Goal: Transaction & Acquisition: Purchase product/service

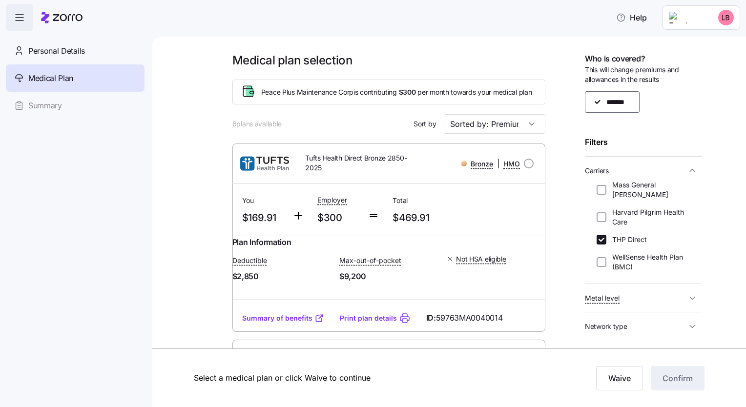
scroll to position [1, 0]
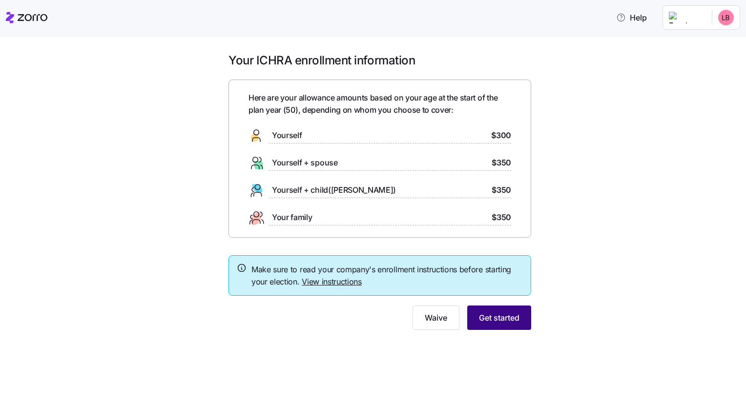
click at [500, 313] on span "Get started" at bounding box center [499, 318] width 41 height 12
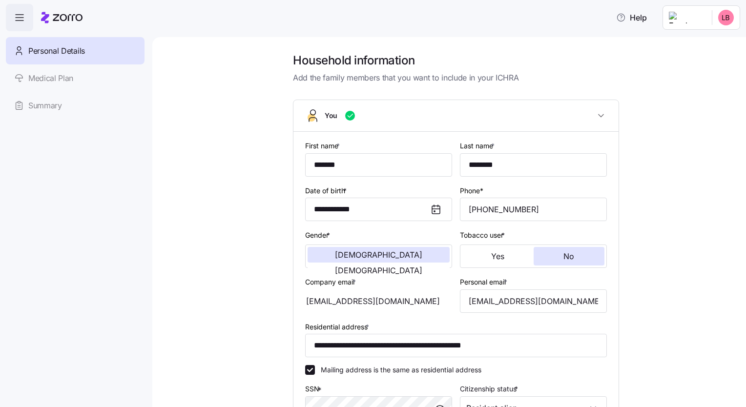
scroll to position [195, 0]
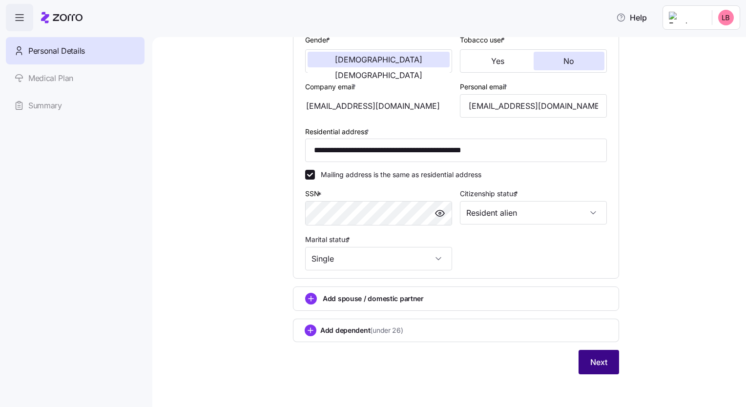
click at [502, 360] on span "Next" at bounding box center [598, 362] width 17 height 12
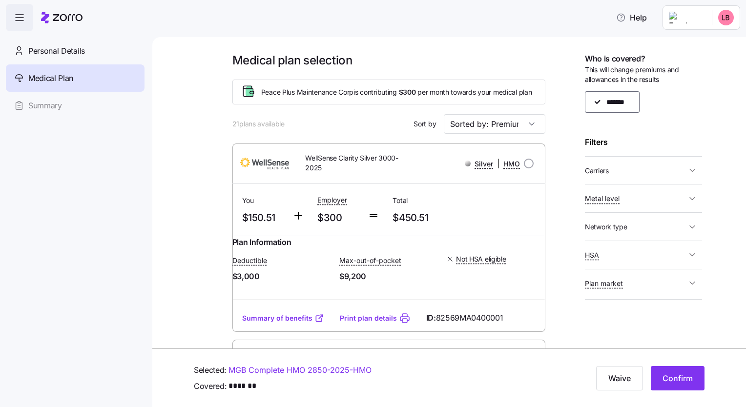
click at [502, 170] on icon "button" at bounding box center [692, 170] width 5 height 2
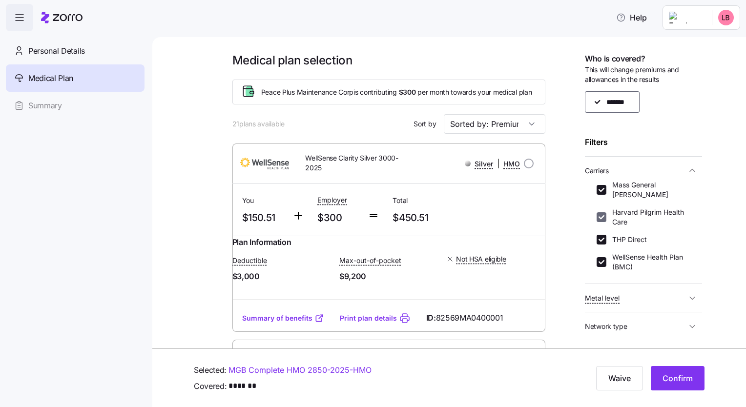
click at [502, 217] on input "Harvard Pilgrim Health Care" at bounding box center [602, 217] width 10 height 10
checkbox input "false"
click at [502, 239] on input "THP Direct" at bounding box center [602, 240] width 10 height 10
checkbox input "false"
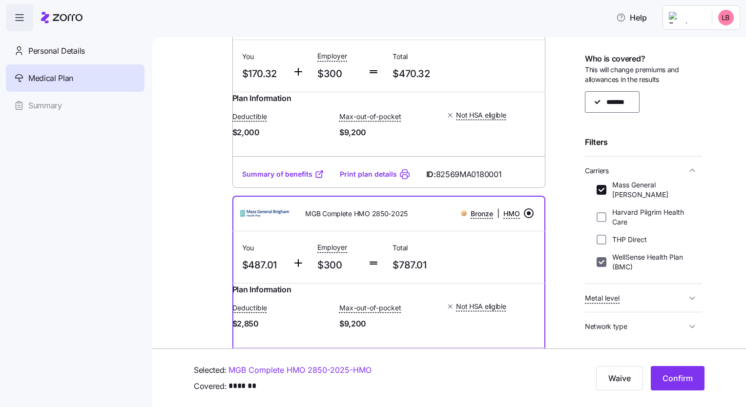
scroll to position [478, 0]
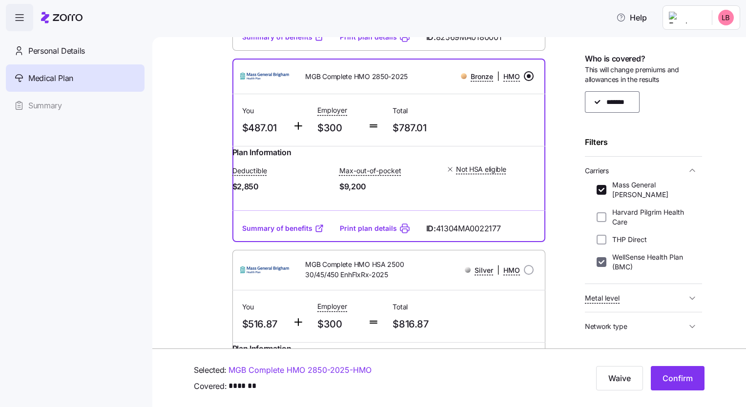
click at [502, 262] on input "WellSense Health Plan (BMC)" at bounding box center [602, 262] width 10 height 10
checkbox input "false"
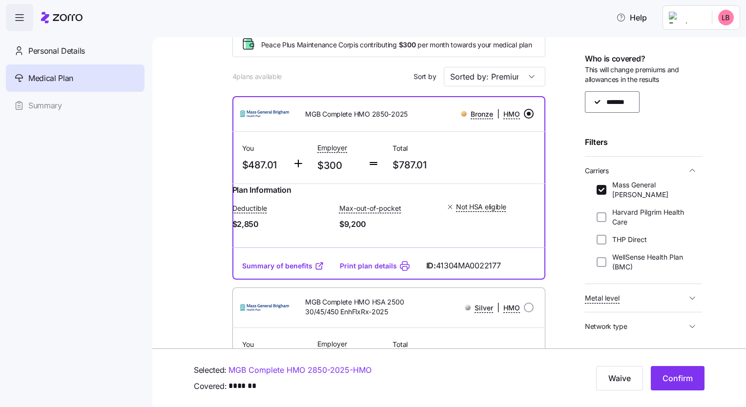
scroll to position [49, 0]
click at [502, 117] on input "radio" at bounding box center [529, 112] width 10 height 10
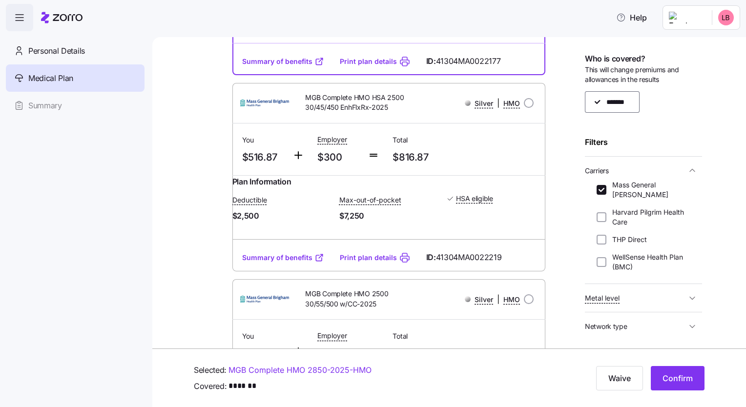
scroll to position [0, 0]
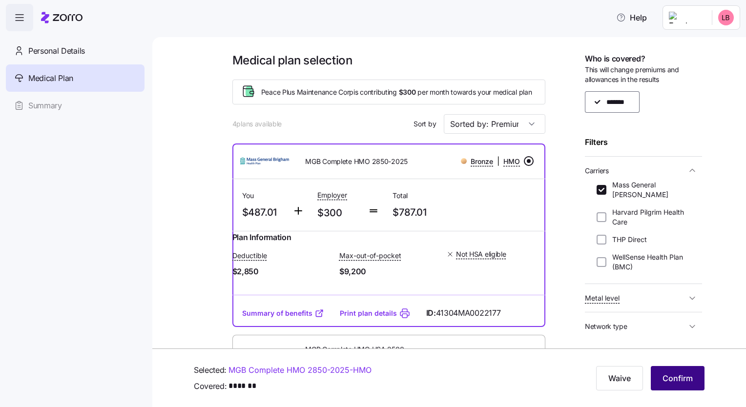
click at [502, 378] on span "Confirm" at bounding box center [678, 379] width 30 height 12
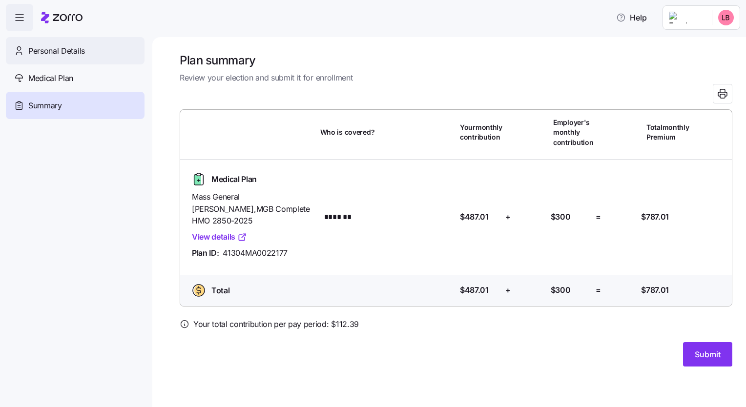
click at [56, 51] on span "Personal Details" at bounding box center [56, 51] width 57 height 12
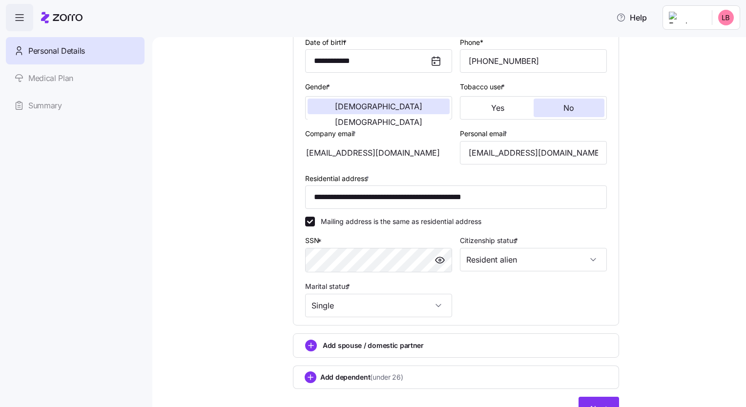
scroll to position [195, 0]
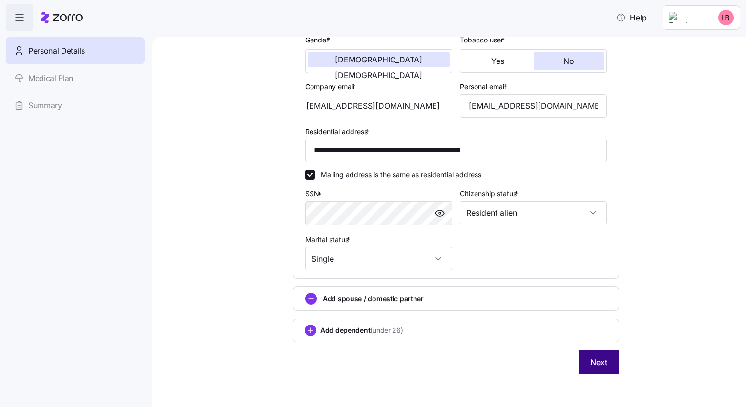
click at [502, 358] on span "Next" at bounding box center [598, 362] width 17 height 12
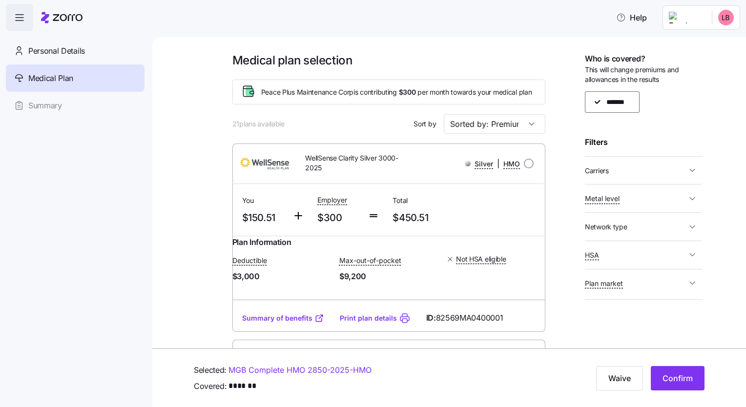
click at [502, 170] on icon "button" at bounding box center [692, 170] width 5 height 2
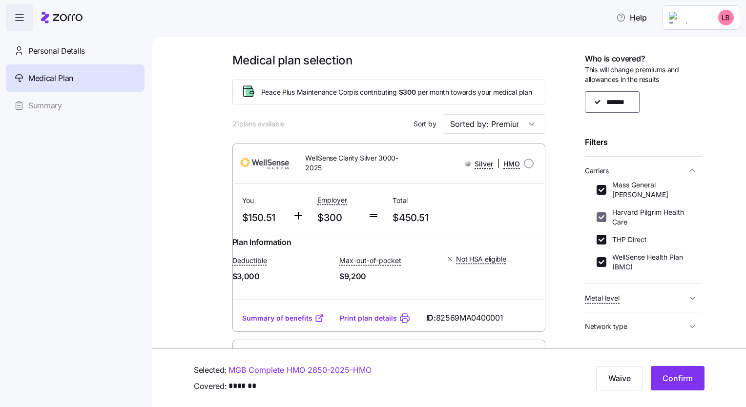
click at [502, 216] on input "Harvard Pilgrim Health Care" at bounding box center [602, 217] width 10 height 10
checkbox input "false"
click at [502, 241] on input "THP Direct" at bounding box center [602, 240] width 10 height 10
checkbox input "false"
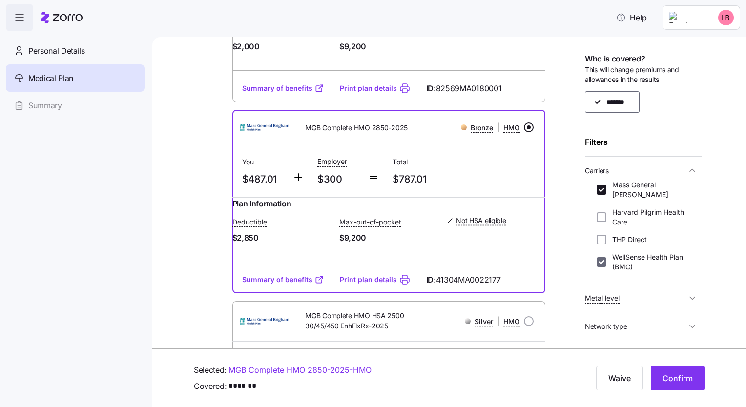
scroll to position [478, 0]
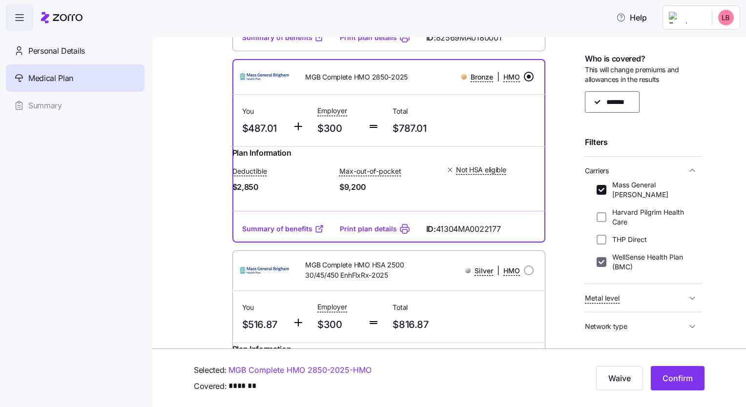
click at [502, 258] on input "WellSense Health Plan (BMC)" at bounding box center [602, 262] width 10 height 10
checkbox input "false"
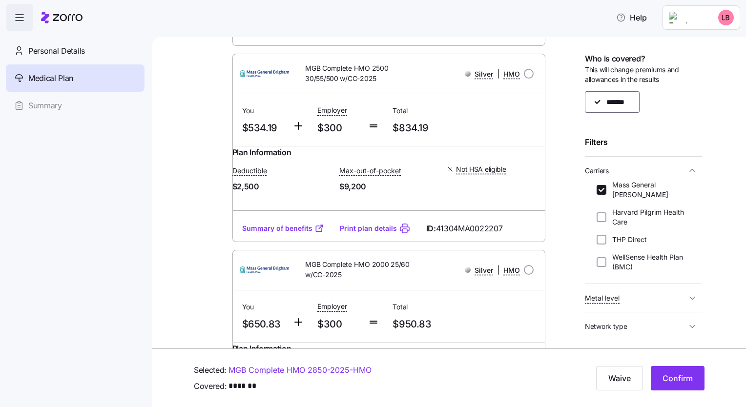
scroll to position [0, 0]
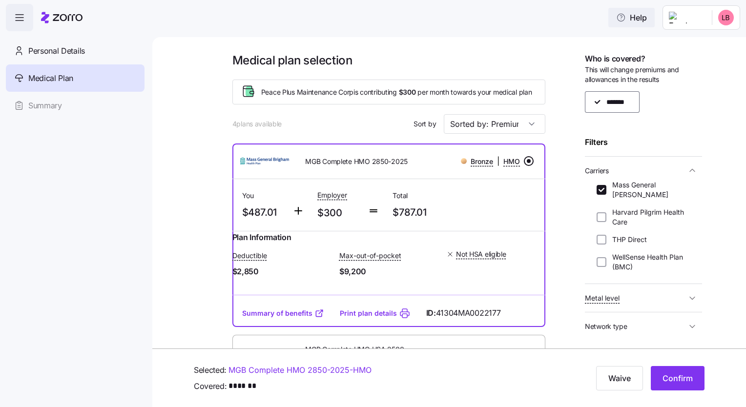
click at [502, 24] on button "Help" at bounding box center [631, 18] width 46 height 20
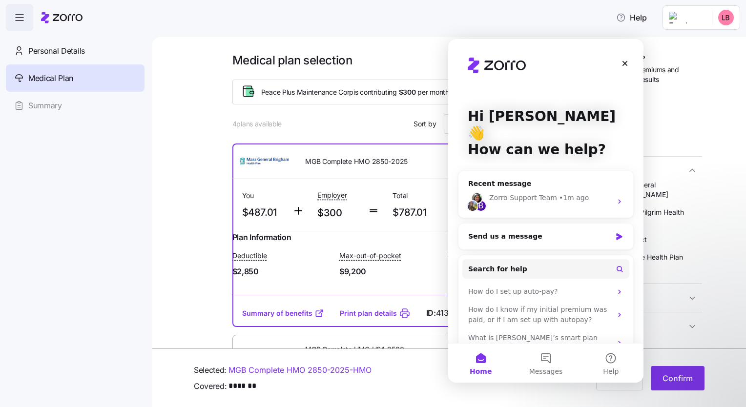
scroll to position [14, 0]
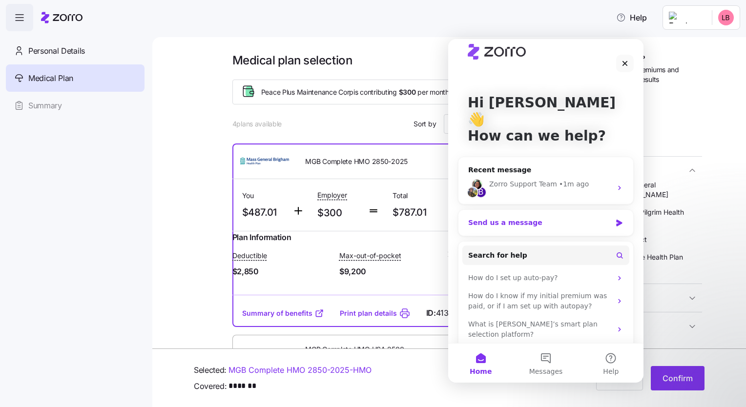
click at [502, 220] on icon "Intercom messenger" at bounding box center [619, 223] width 6 height 7
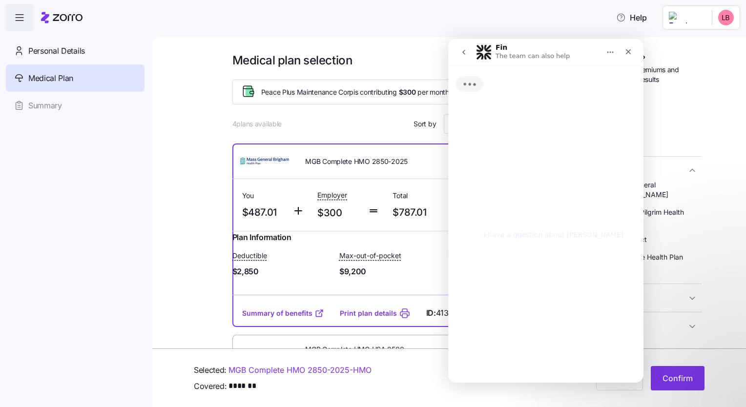
scroll to position [0, 0]
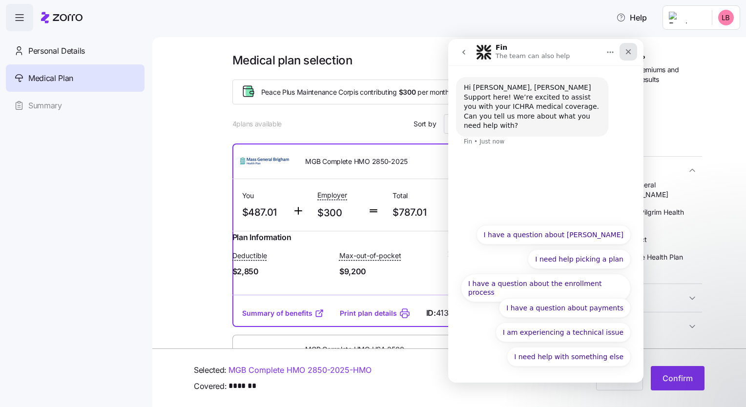
click at [502, 56] on div "Close" at bounding box center [629, 52] width 18 height 18
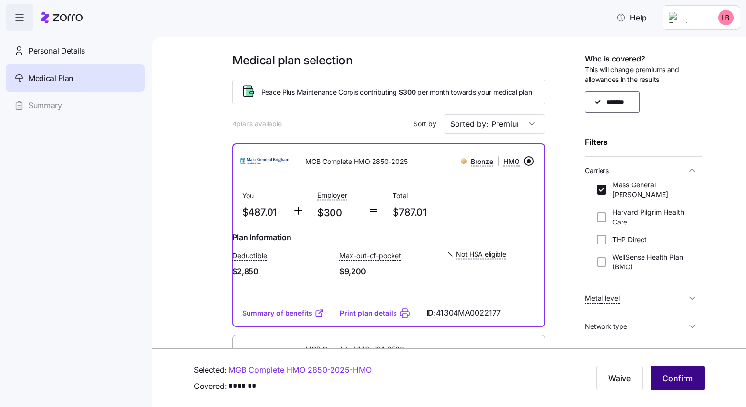
click at [502, 380] on span "Confirm" at bounding box center [678, 379] width 30 height 12
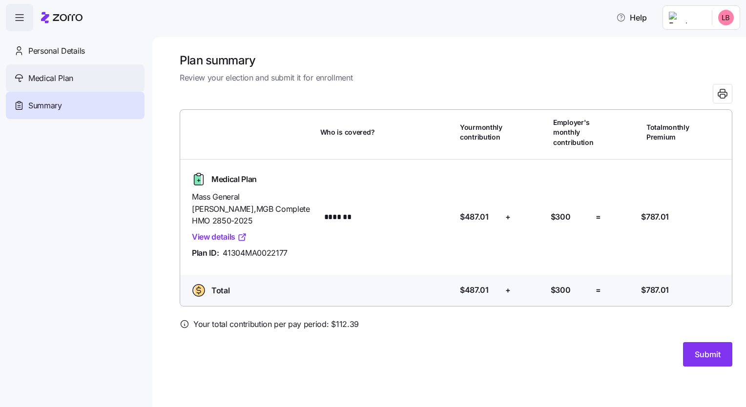
click at [51, 79] on span "Medical Plan" at bounding box center [50, 78] width 45 height 12
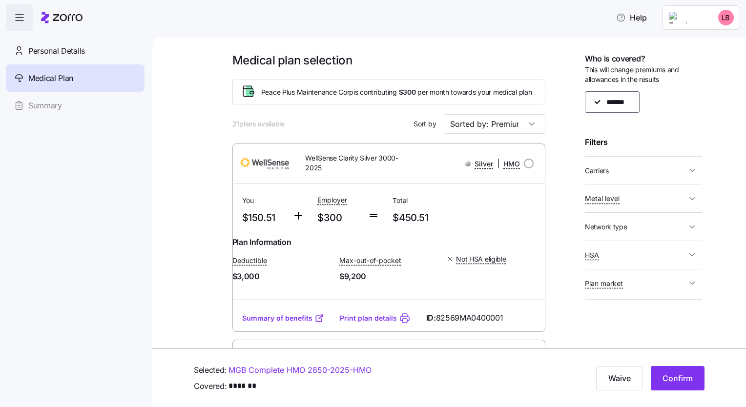
click at [502, 171] on icon "button" at bounding box center [692, 170] width 5 height 2
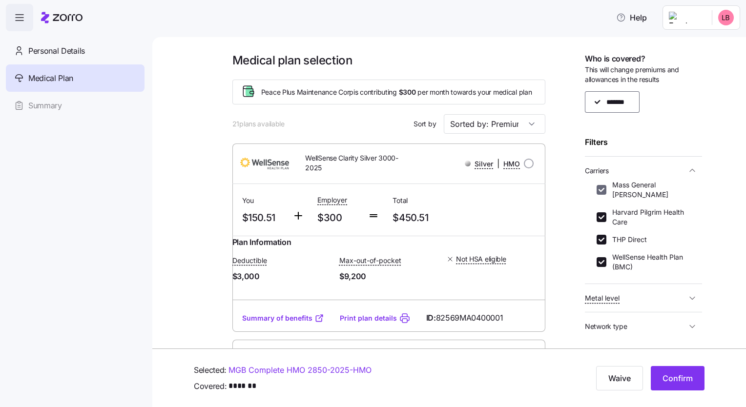
click at [502, 189] on input "Mass General [PERSON_NAME]" at bounding box center [602, 190] width 10 height 10
checkbox input "false"
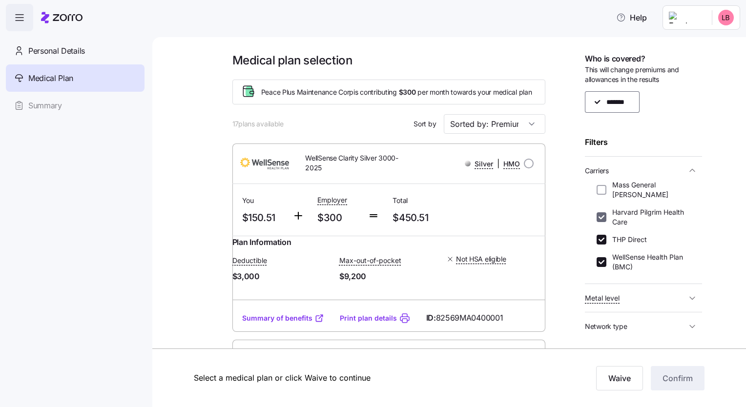
click at [502, 216] on input "Harvard Pilgrim Health Care" at bounding box center [602, 217] width 10 height 10
checkbox input "false"
click at [502, 264] on input "WellSense Health Plan (BMC)" at bounding box center [602, 262] width 10 height 10
checkbox input "false"
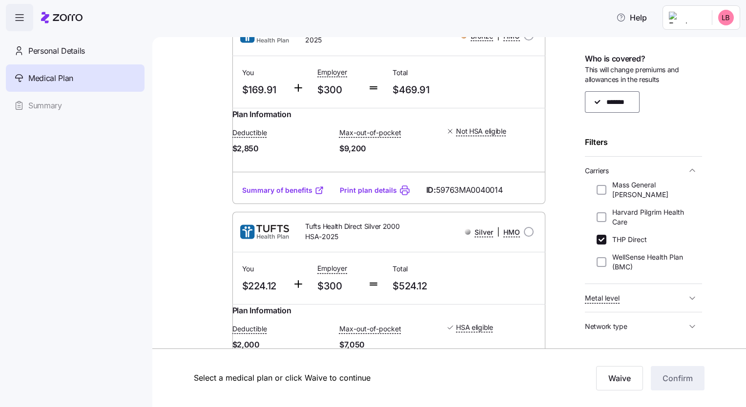
scroll to position [141, 0]
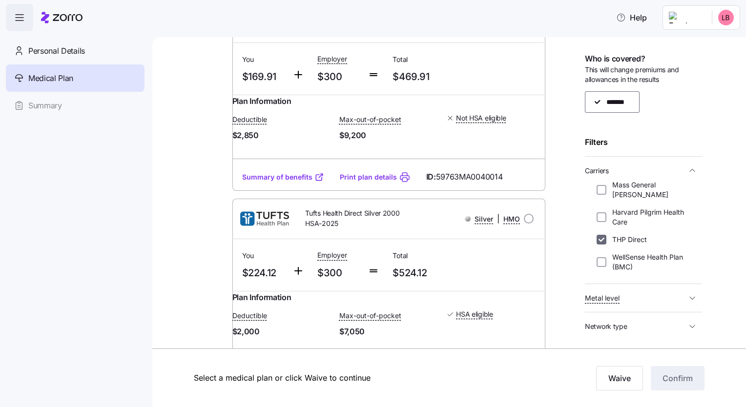
click at [502, 242] on input "THP Direct" at bounding box center [602, 240] width 10 height 10
checkbox input "false"
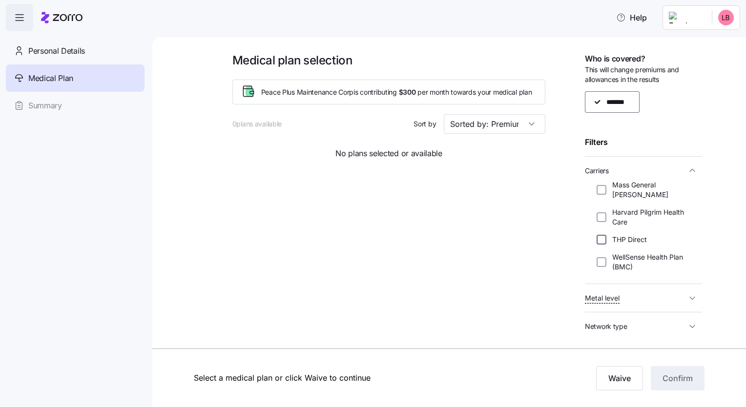
scroll to position [0, 0]
click at [502, 219] on input "Harvard Pilgrim Health Care" at bounding box center [602, 217] width 10 height 10
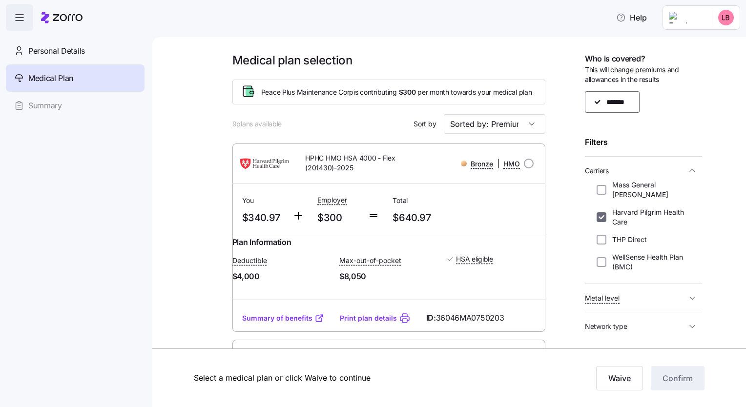
click at [502, 219] on input "Harvard Pilgrim Health Care" at bounding box center [602, 217] width 10 height 10
checkbox input "false"
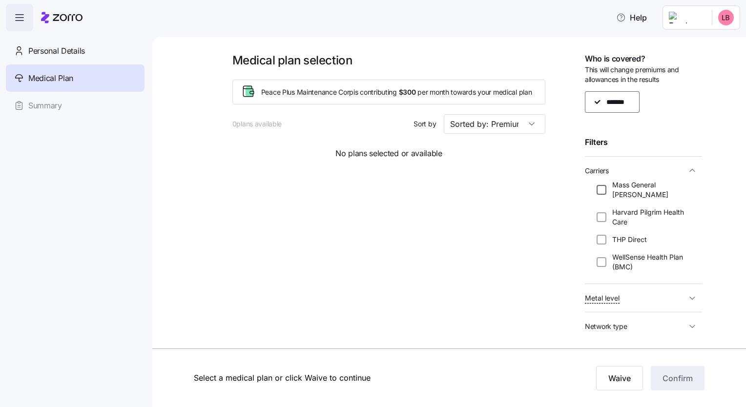
click at [502, 193] on input "Mass General [PERSON_NAME]" at bounding box center [602, 190] width 10 height 10
checkbox input "true"
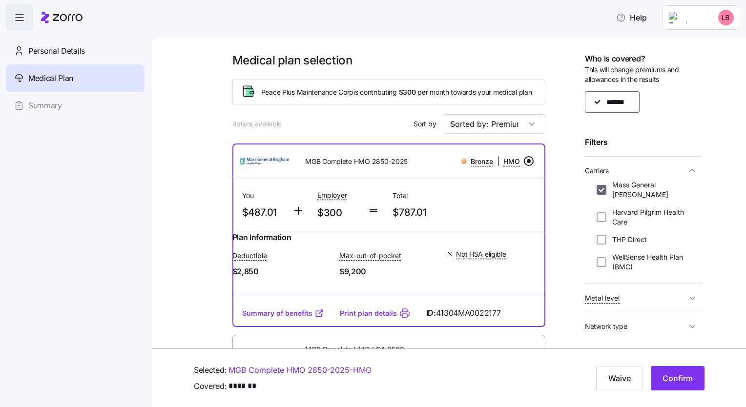
scroll to position [65, 0]
